Goal: Task Accomplishment & Management: Complete application form

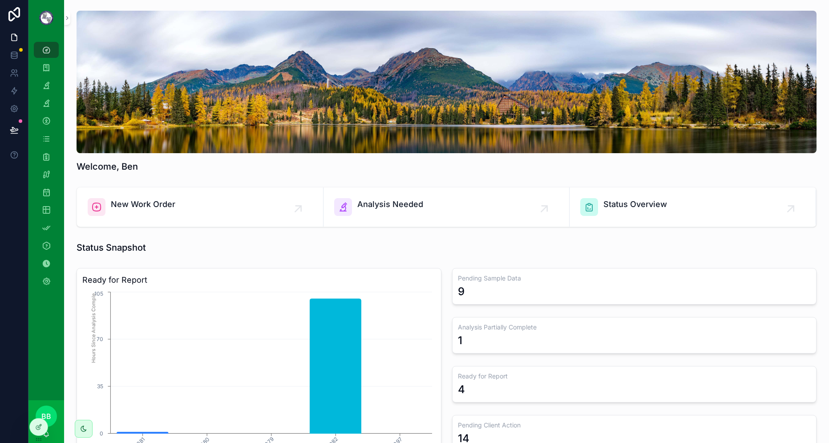
click at [181, 212] on div "New Work Order" at bounding box center [200, 207] width 225 height 18
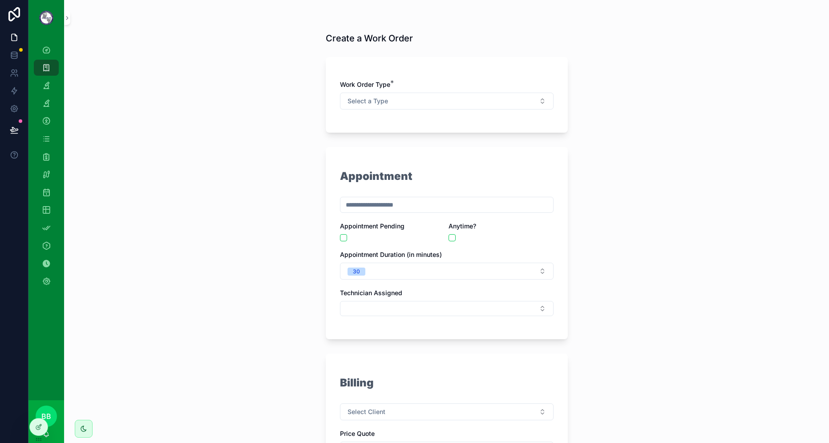
click at [210, 163] on div "Create a Work Order Work Order Type * Select a Type Appointment Appointment Pen…" at bounding box center [446, 221] width 765 height 443
click at [46, 51] on icon "scrollable content" at bounding box center [46, 49] width 9 height 9
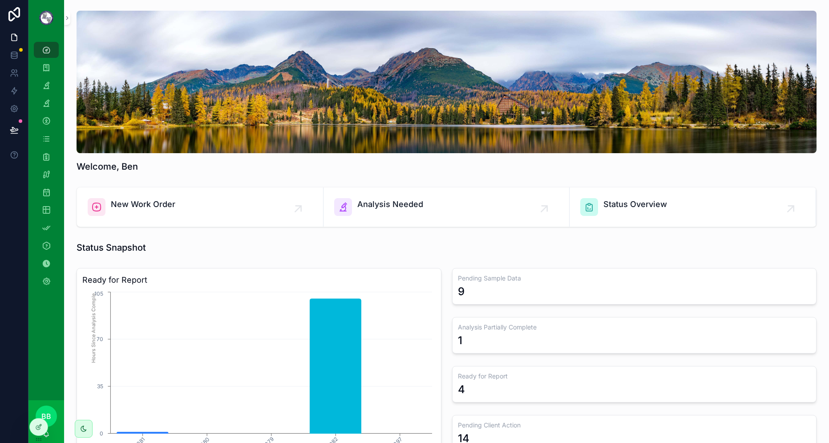
click at [451, 164] on div "Welcome, Ben" at bounding box center [446, 166] width 740 height 12
click at [50, 71] on icon "scrollable content" at bounding box center [46, 67] width 9 height 9
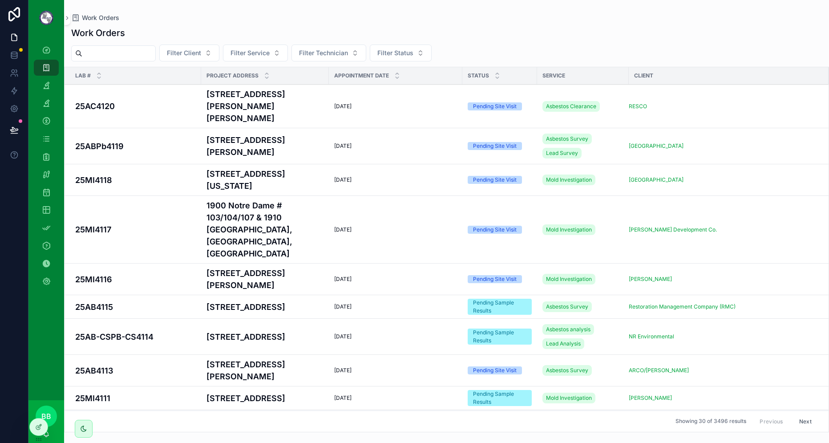
click at [144, 104] on h4 "25AC4120" at bounding box center [135, 106] width 121 height 12
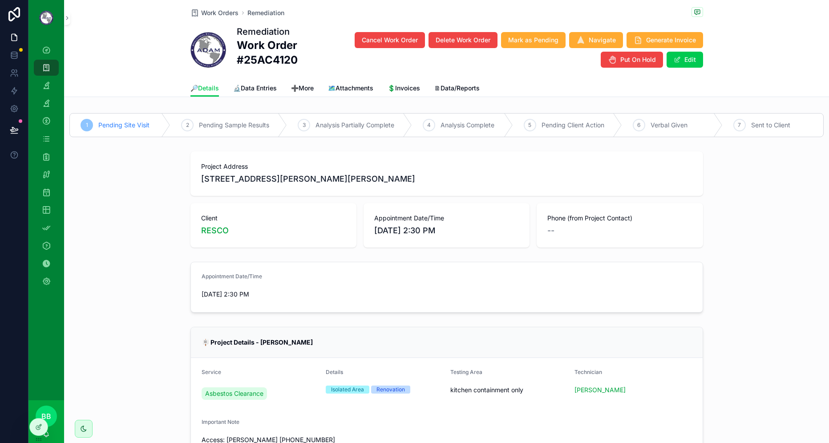
scroll to position [89, 0]
click at [748, 263] on div "Appointment Date/Time [DATE] 2:30 PM" at bounding box center [446, 287] width 765 height 58
click at [711, 203] on div "Project Address [STREET_ADDRESS][PERSON_NAME] Client RESCO Appointment Date/Tim…" at bounding box center [446, 198] width 765 height 103
click at [754, 224] on div "Project Address [STREET_ADDRESS][PERSON_NAME] Client RESCO Appointment Date/Tim…" at bounding box center [446, 198] width 765 height 103
click at [50, 49] on icon "scrollable content" at bounding box center [46, 49] width 9 height 9
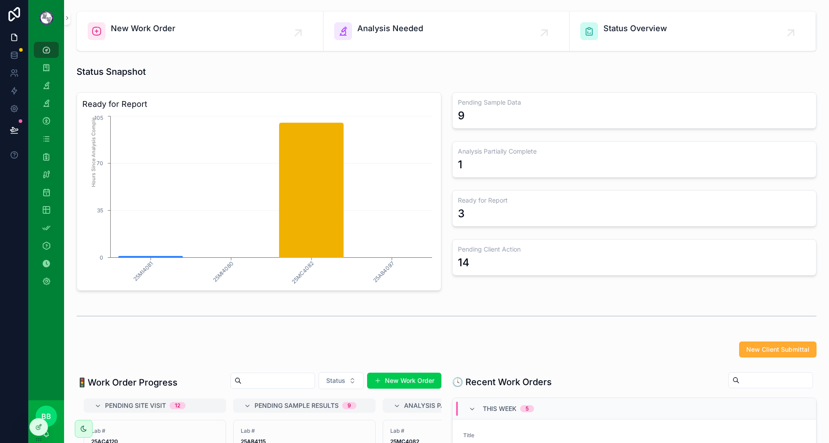
scroll to position [44, 0]
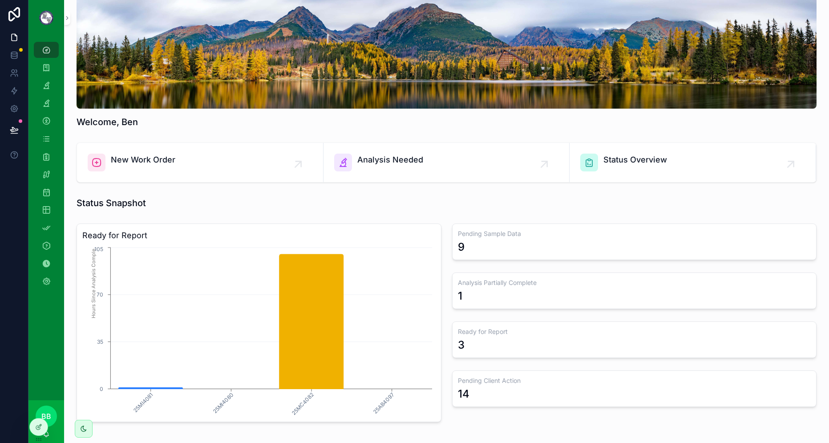
drag, startPoint x: 501, startPoint y: 235, endPoint x: 493, endPoint y: 210, distance: 26.3
click at [501, 235] on h3 "Pending Sample Data" at bounding box center [634, 233] width 353 height 9
click at [491, 205] on div "Status Snapshot" at bounding box center [446, 203] width 740 height 12
click at [376, 197] on div "Status Snapshot" at bounding box center [446, 203] width 740 height 12
click at [435, 205] on div "Status Snapshot" at bounding box center [446, 203] width 740 height 12
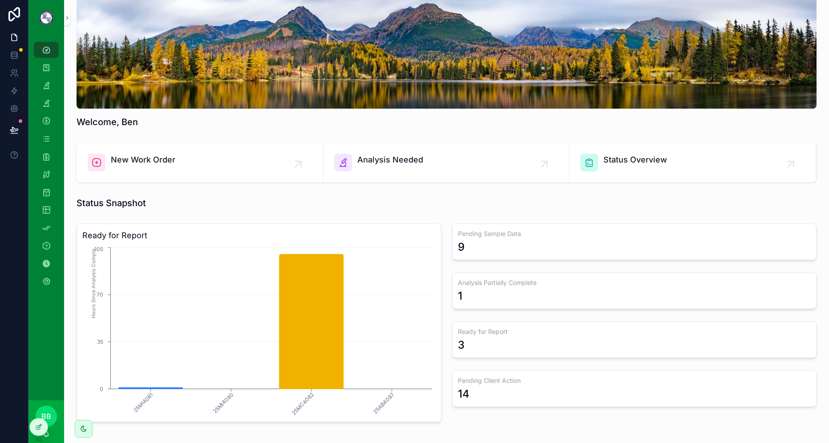
click at [422, 170] on div "Analysis Needed" at bounding box center [446, 162] width 225 height 18
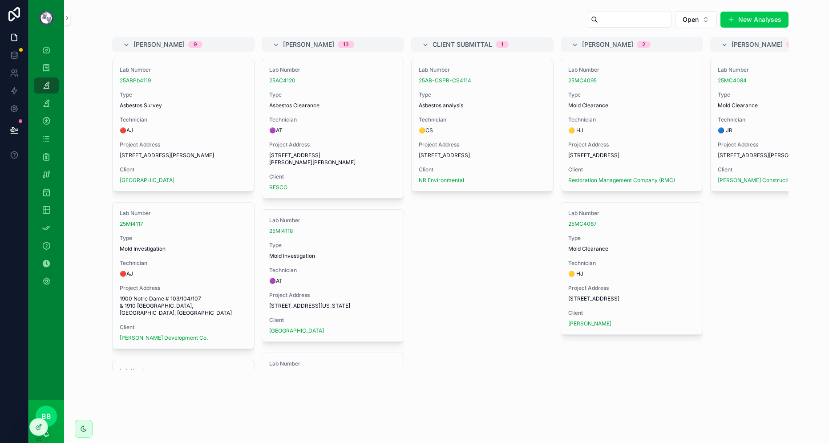
click at [323, 124] on div "Technician 🟣AT" at bounding box center [332, 125] width 127 height 18
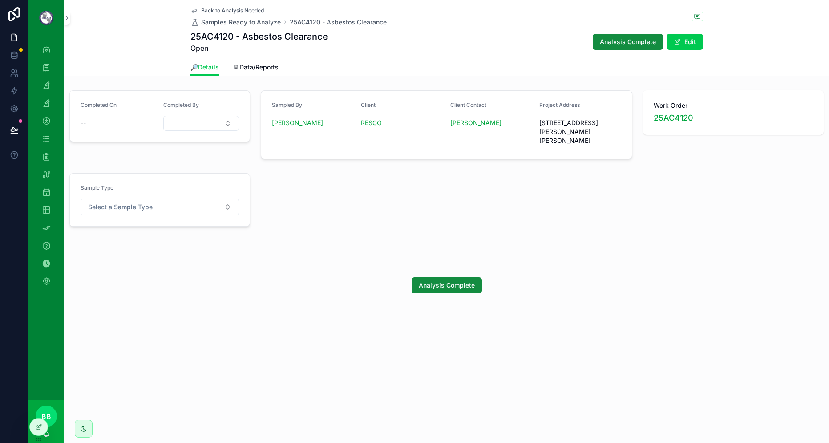
click at [255, 68] on span "🗎Data/Reports" at bounding box center [255, 67] width 45 height 9
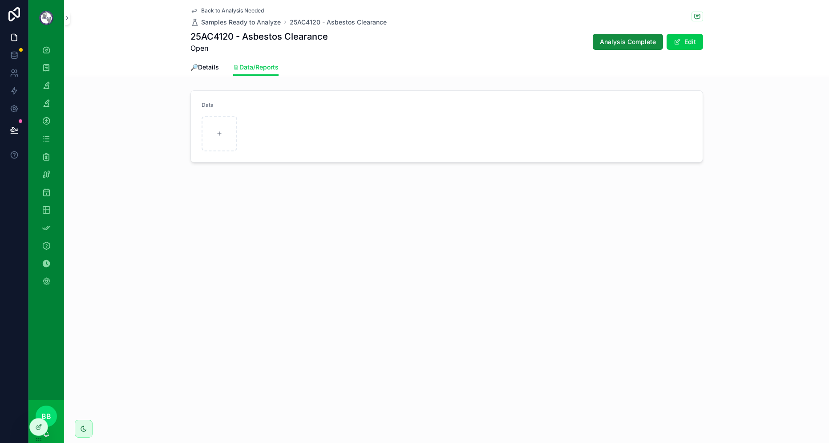
click at [211, 63] on span "🔎Details" at bounding box center [204, 67] width 28 height 9
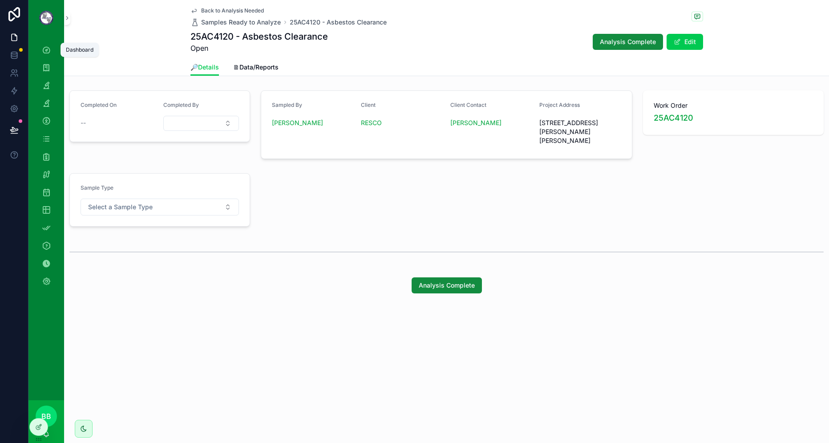
click at [50, 50] on icon "scrollable content" at bounding box center [46, 49] width 9 height 9
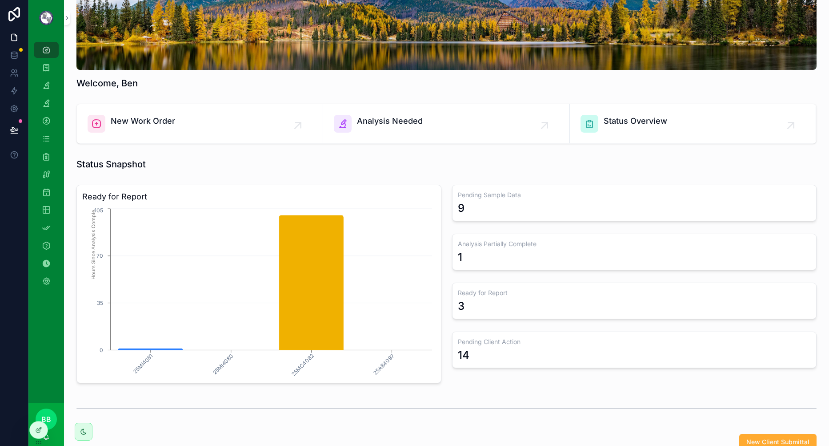
scroll to position [89, 0]
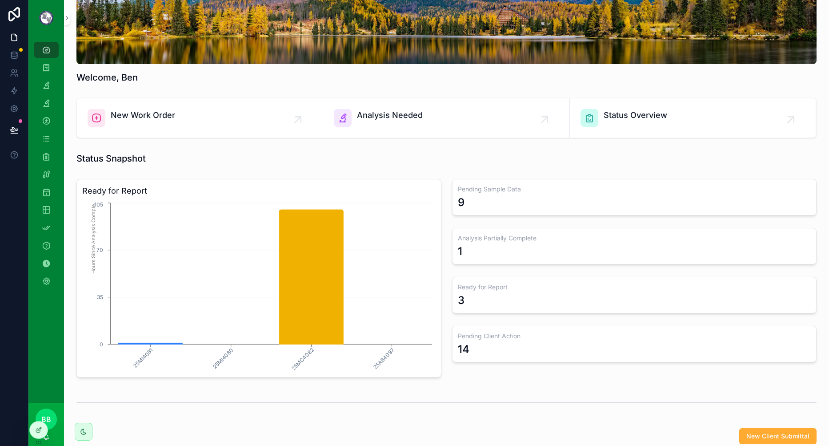
click at [248, 115] on div "New Work Order" at bounding box center [200, 118] width 225 height 18
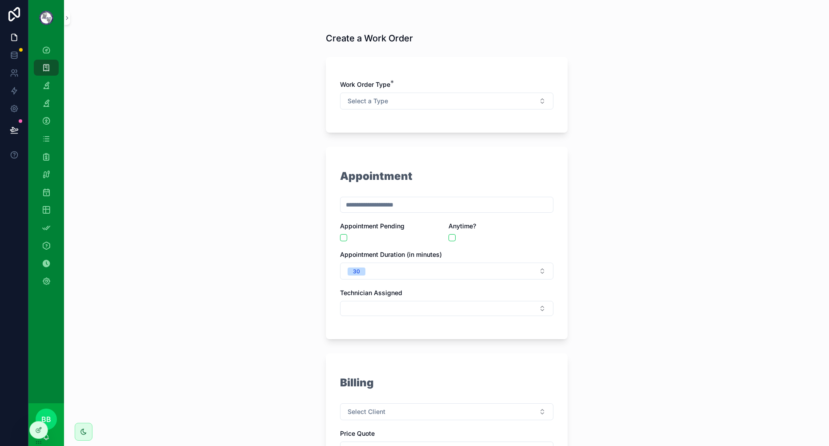
click at [242, 209] on div "Create a Work Order Work Order Type * Select a Type Appointment Appointment Pen…" at bounding box center [446, 223] width 765 height 446
click at [155, 201] on div "Create a Work Order Work Order Type * Select a Type Appointment Appointment Pen…" at bounding box center [446, 223] width 765 height 446
click at [245, 133] on div "Create a Work Order Work Order Type * Select a Type Appointment Appointment Pen…" at bounding box center [446, 223] width 765 height 446
click at [254, 150] on div "Create a Work Order Work Order Type * Select a Type Appointment Appointment Pen…" at bounding box center [446, 223] width 765 height 446
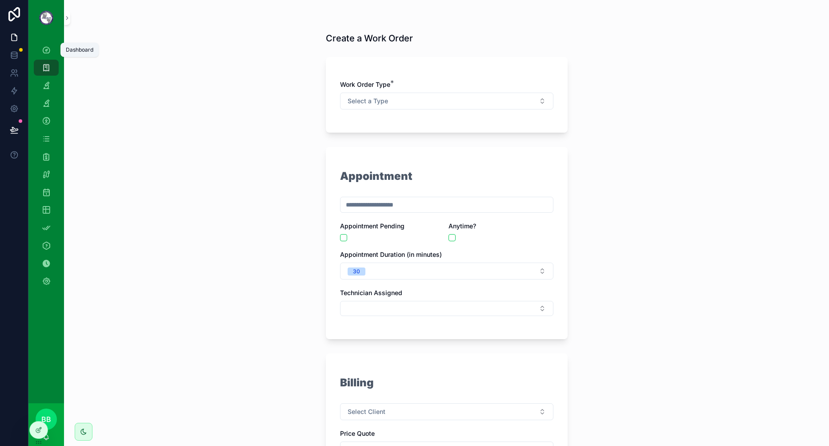
click at [50, 53] on icon "scrollable content" at bounding box center [46, 49] width 9 height 9
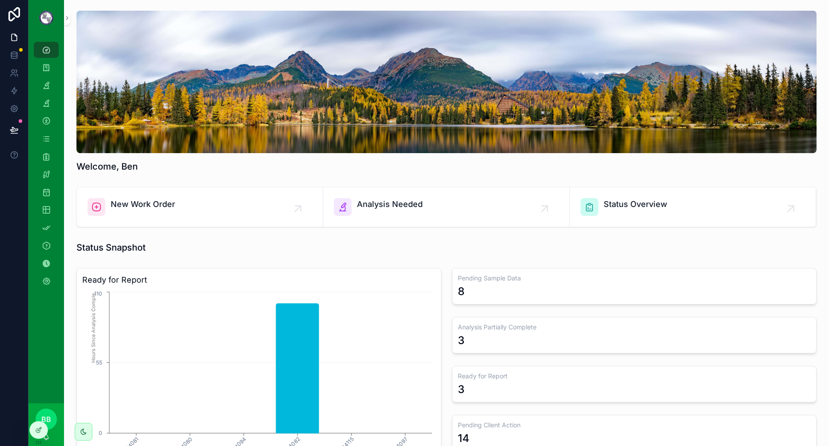
click at [506, 170] on div "Welcome, Ben" at bounding box center [446, 166] width 741 height 12
click at [497, 245] on div "Status Snapshot" at bounding box center [446, 247] width 741 height 12
click at [443, 244] on div "Status Snapshot" at bounding box center [446, 247] width 741 height 12
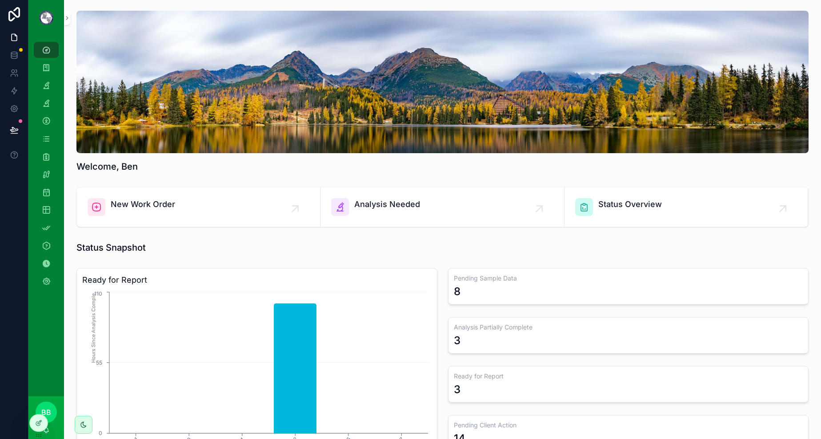
click at [18, 279] on div at bounding box center [14, 219] width 28 height 439
